Goal: Task Accomplishment & Management: Use online tool/utility

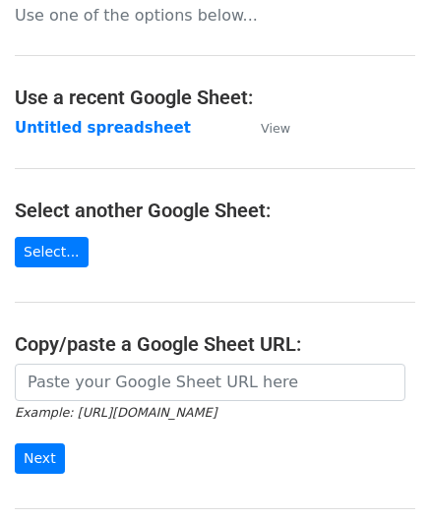
scroll to position [98, 0]
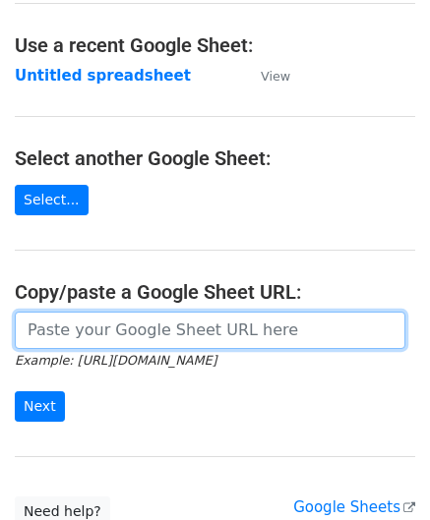
drag, startPoint x: 110, startPoint y: 326, endPoint x: 115, endPoint y: 293, distance: 32.8
click at [110, 326] on input "url" at bounding box center [210, 330] width 391 height 37
paste input "[URL][DOMAIN_NAME]"
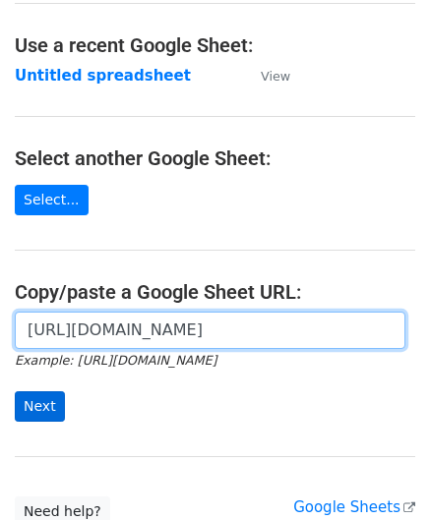
type input "[URL][DOMAIN_NAME]"
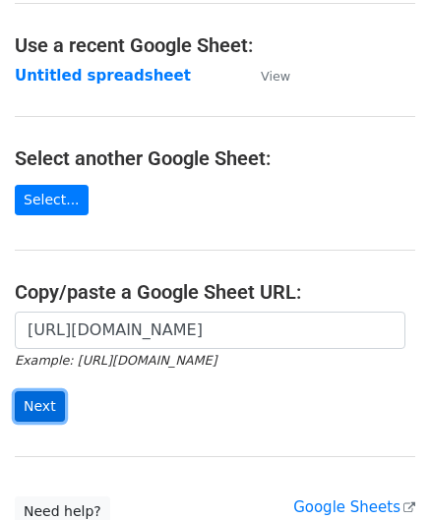
click at [31, 406] on input "Next" at bounding box center [40, 407] width 50 height 30
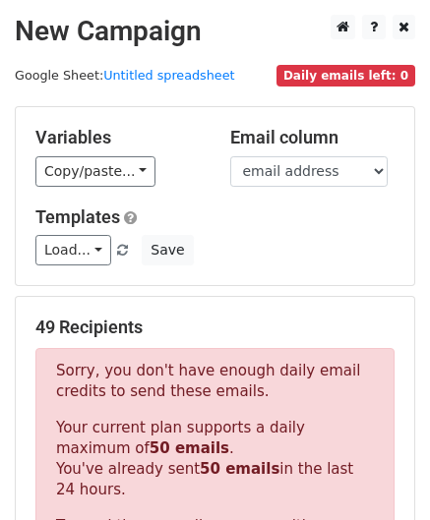
scroll to position [664, 0]
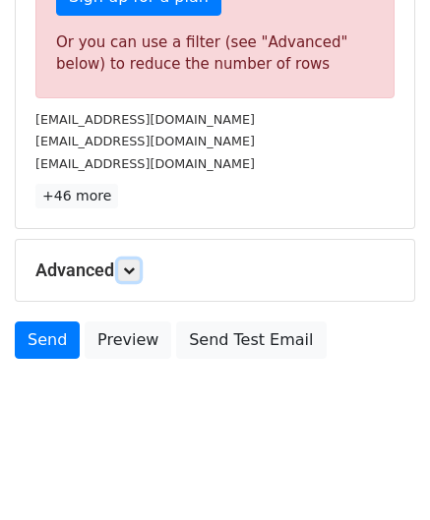
drag, startPoint x: 126, startPoint y: 267, endPoint x: 197, endPoint y: 273, distance: 71.2
click at [126, 267] on icon at bounding box center [129, 271] width 12 height 12
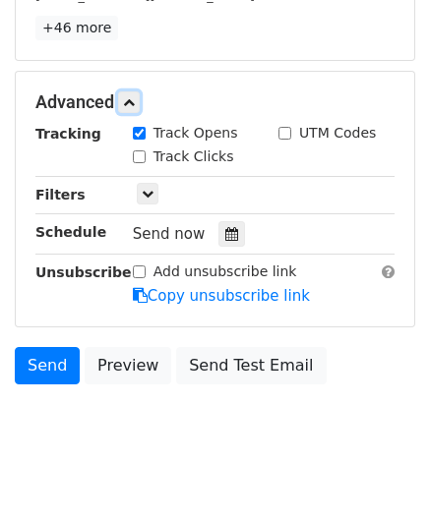
scroll to position [856, 0]
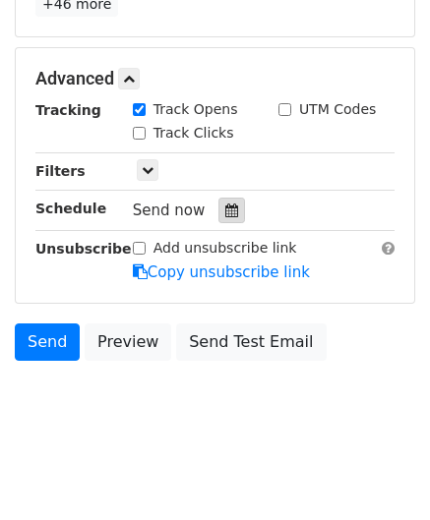
click at [225, 206] on icon at bounding box center [231, 211] width 13 height 14
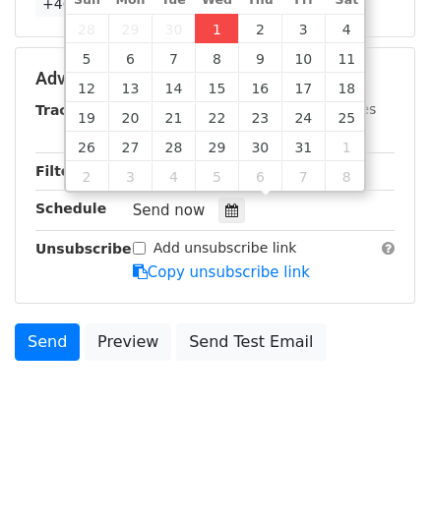
type input "[DATE] 12:00"
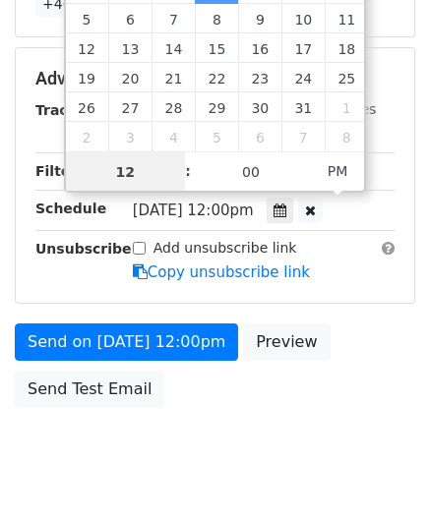
paste input "6"
type input "6"
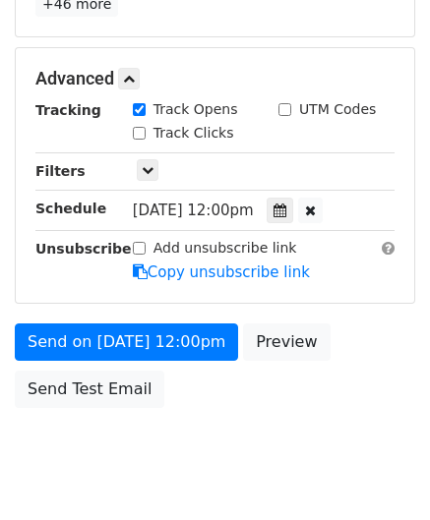
type input "[DATE] 18:00"
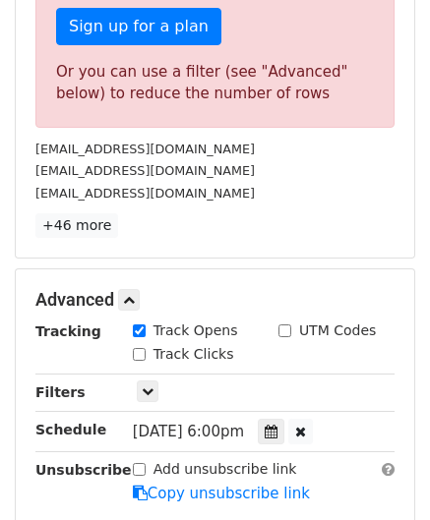
scroll to position [607, 0]
